Goal: Task Accomplishment & Management: Complete application form

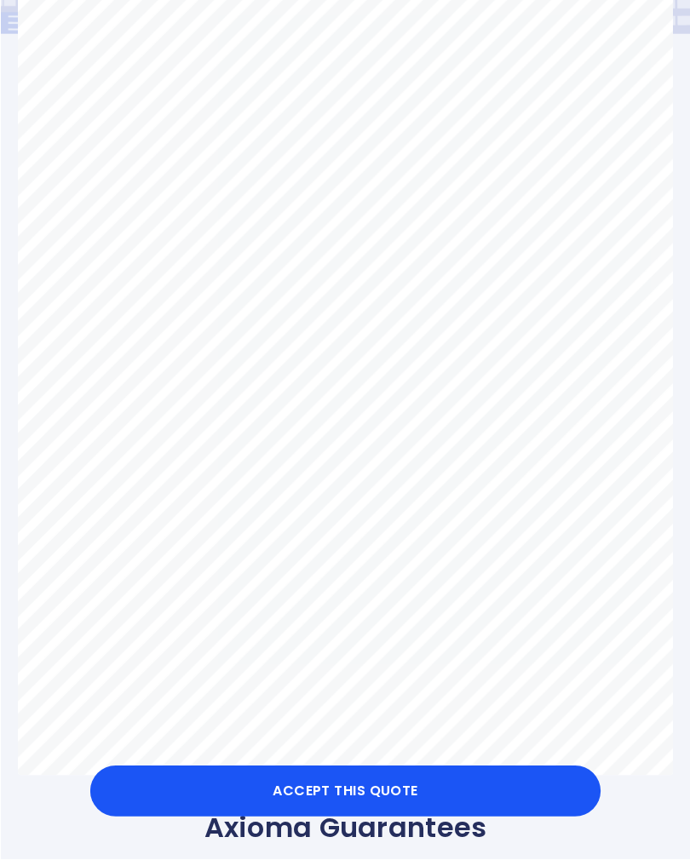
scroll to position [233, 0]
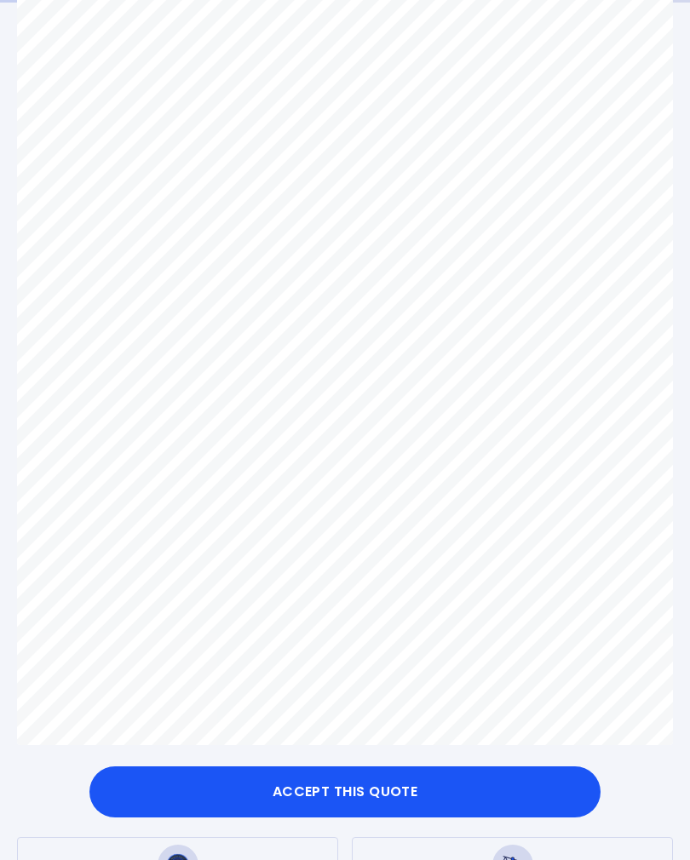
click at [391, 818] on button "Accept this Quote" at bounding box center [344, 792] width 511 height 51
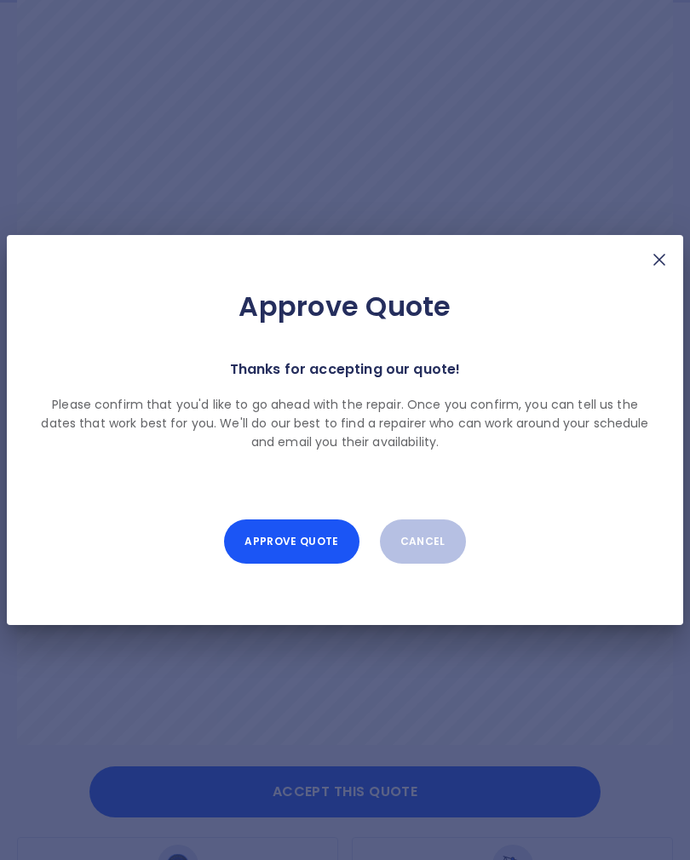
click at [312, 560] on button "Approve Quote" at bounding box center [291, 542] width 135 height 44
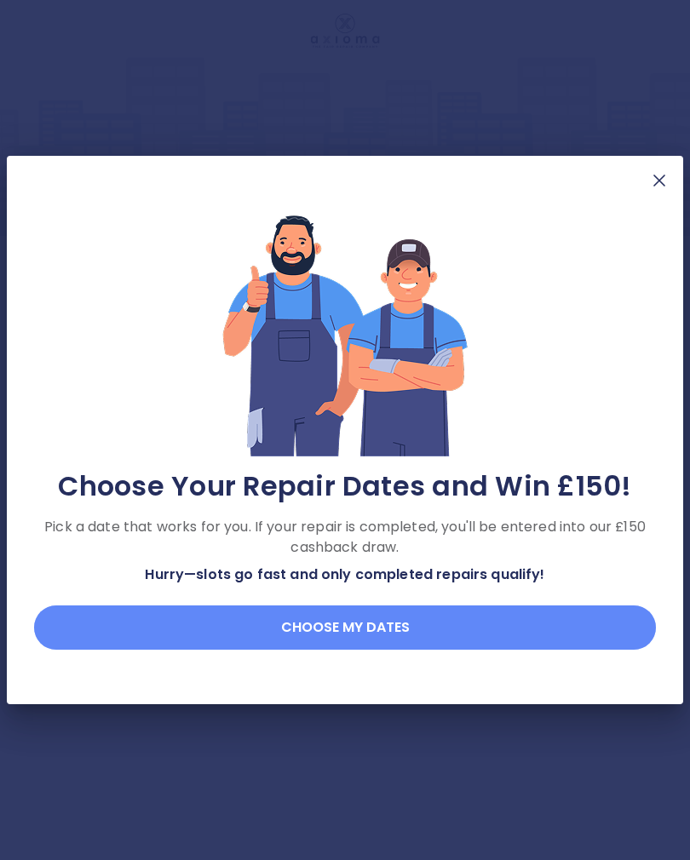
click at [389, 634] on button "Choose my dates" at bounding box center [345, 628] width 622 height 44
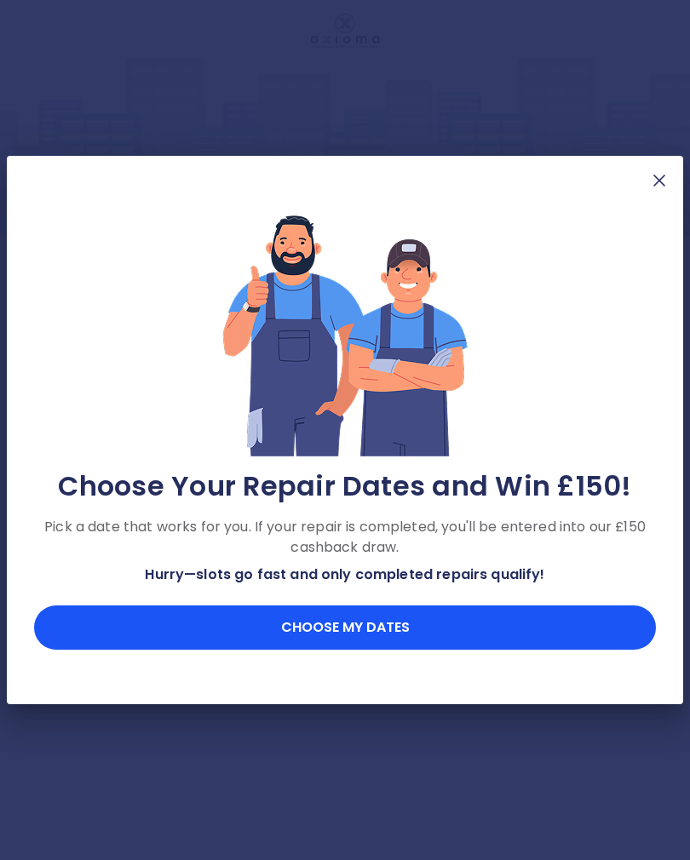
click at [366, 637] on button "Choose my dates" at bounding box center [345, 628] width 622 height 44
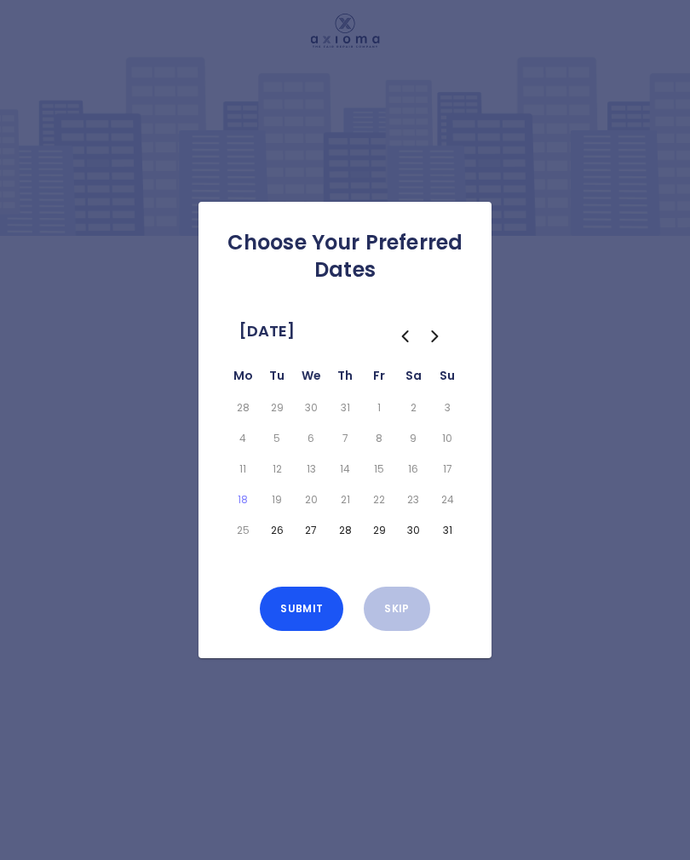
click at [404, 622] on button "Skip" at bounding box center [397, 609] width 66 height 44
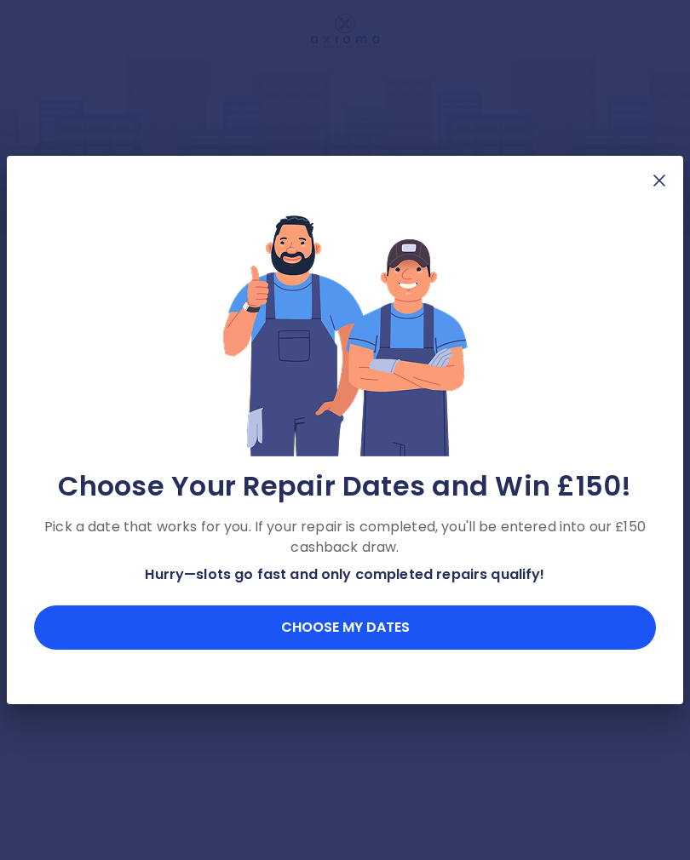
click at [405, 633] on button "Choose my dates" at bounding box center [345, 628] width 622 height 44
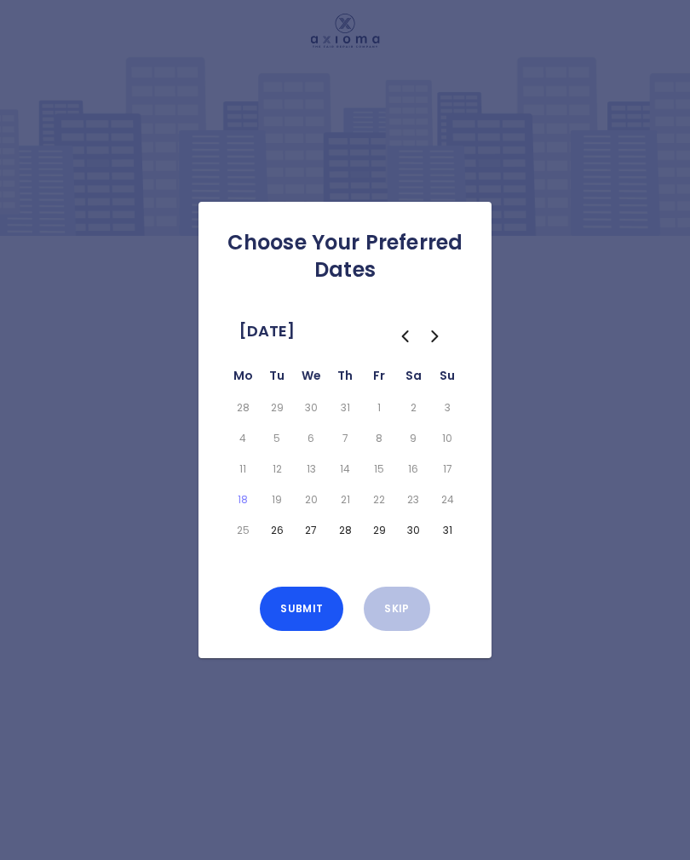
click at [417, 346] on button "Go to the Previous Month" at bounding box center [404, 336] width 31 height 31
click at [440, 347] on icon "Go to the Next Month" at bounding box center [435, 336] width 20 height 20
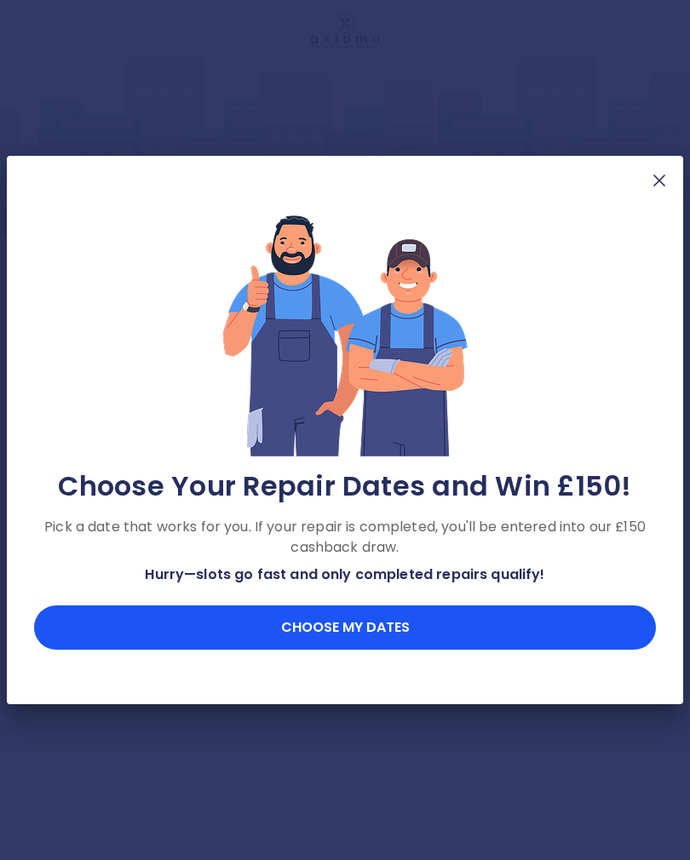
click at [375, 636] on button "Choose my dates" at bounding box center [345, 628] width 622 height 44
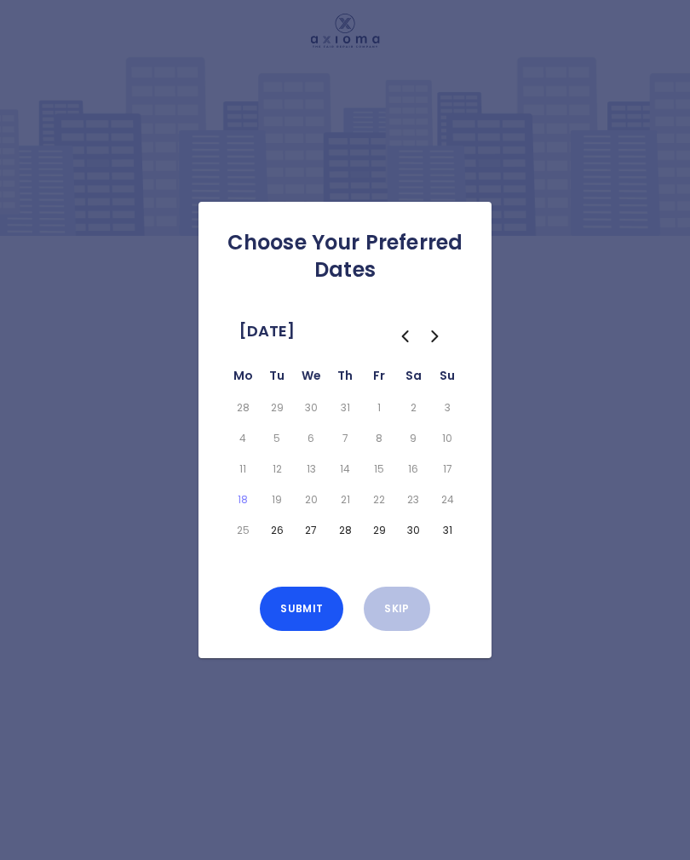
click at [285, 543] on button "26" at bounding box center [276, 531] width 27 height 24
click at [308, 622] on button "Submit" at bounding box center [301, 609] width 83 height 44
